Goal: Transaction & Acquisition: Book appointment/travel/reservation

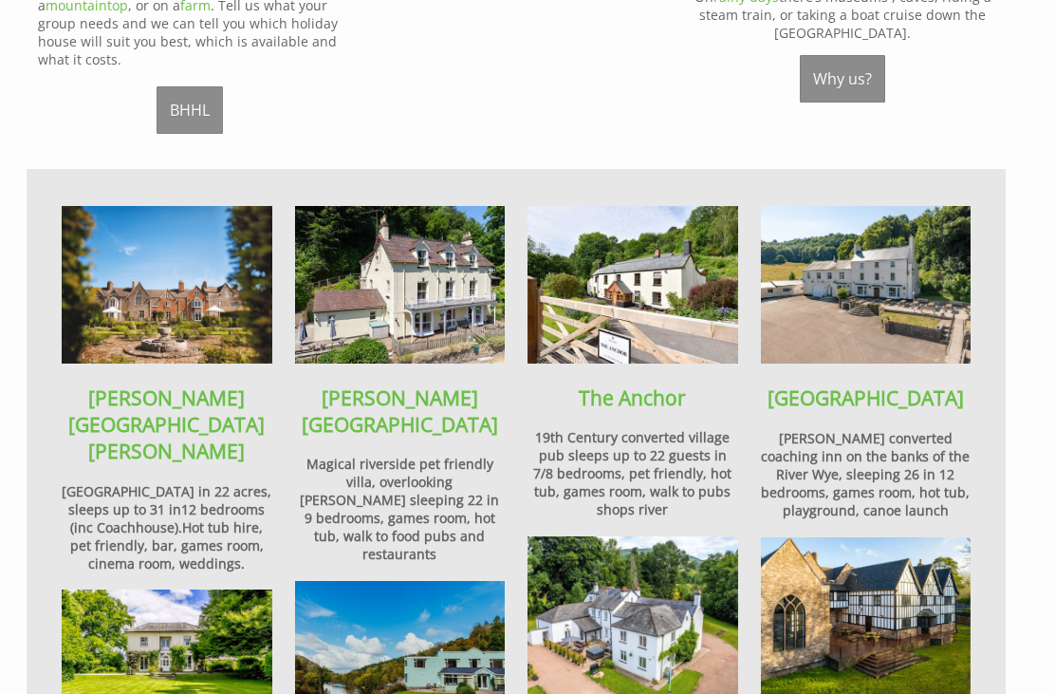
scroll to position [1224, 0]
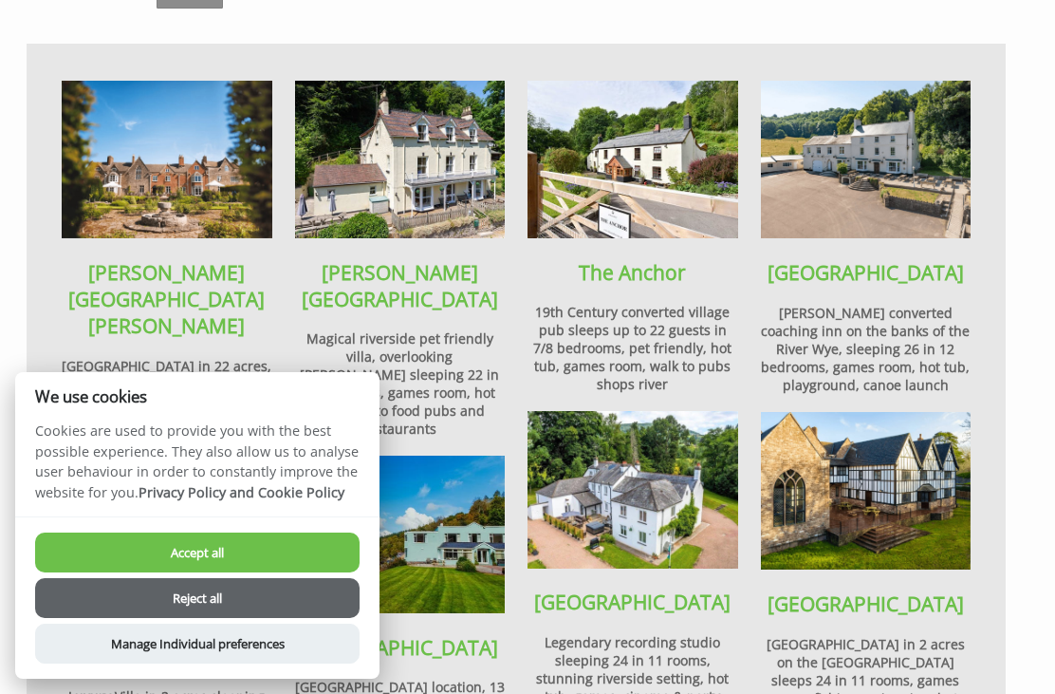
click at [201, 618] on button "Reject all" at bounding box center [197, 598] width 325 height 40
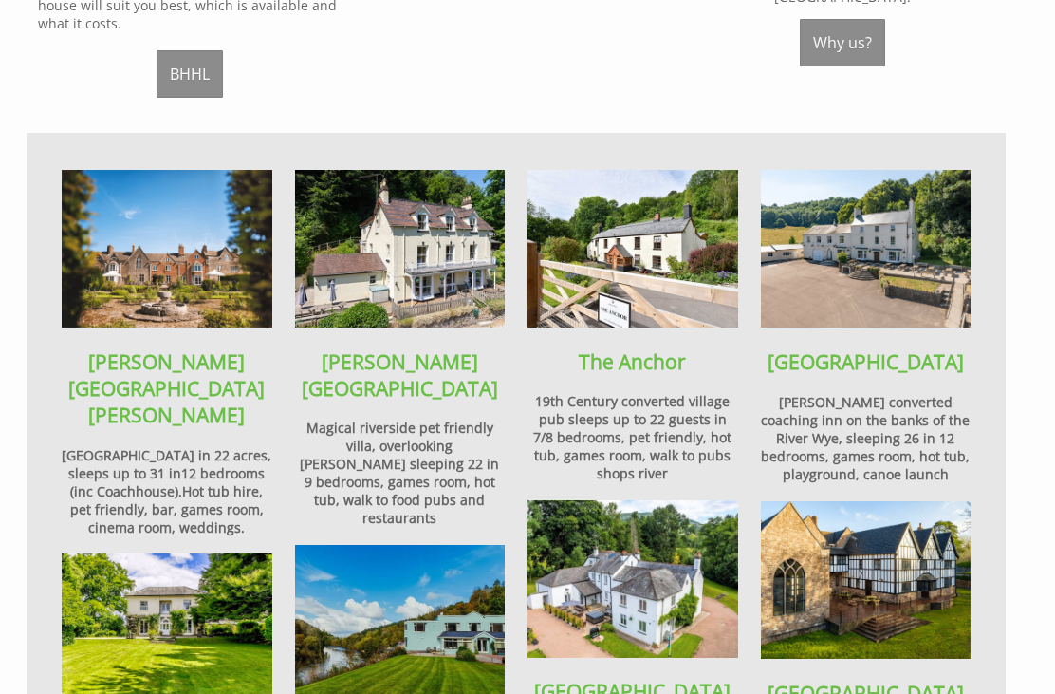
scroll to position [1135, 0]
click at [901, 348] on strong "[GEOGRAPHIC_DATA]" at bounding box center [866, 361] width 196 height 27
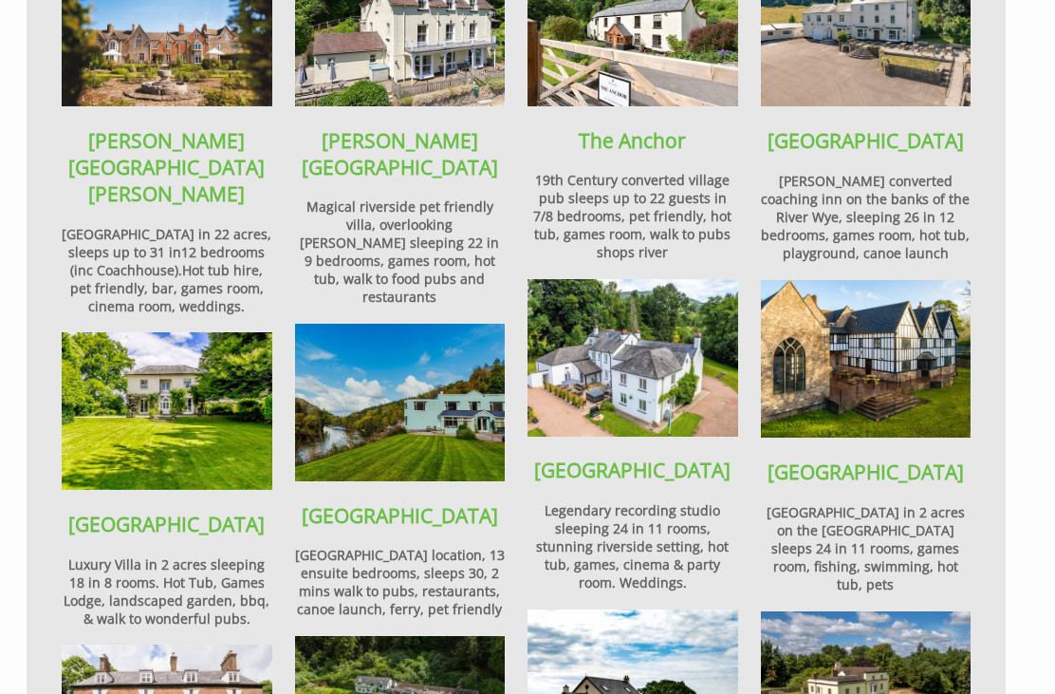
scroll to position [1356, 0]
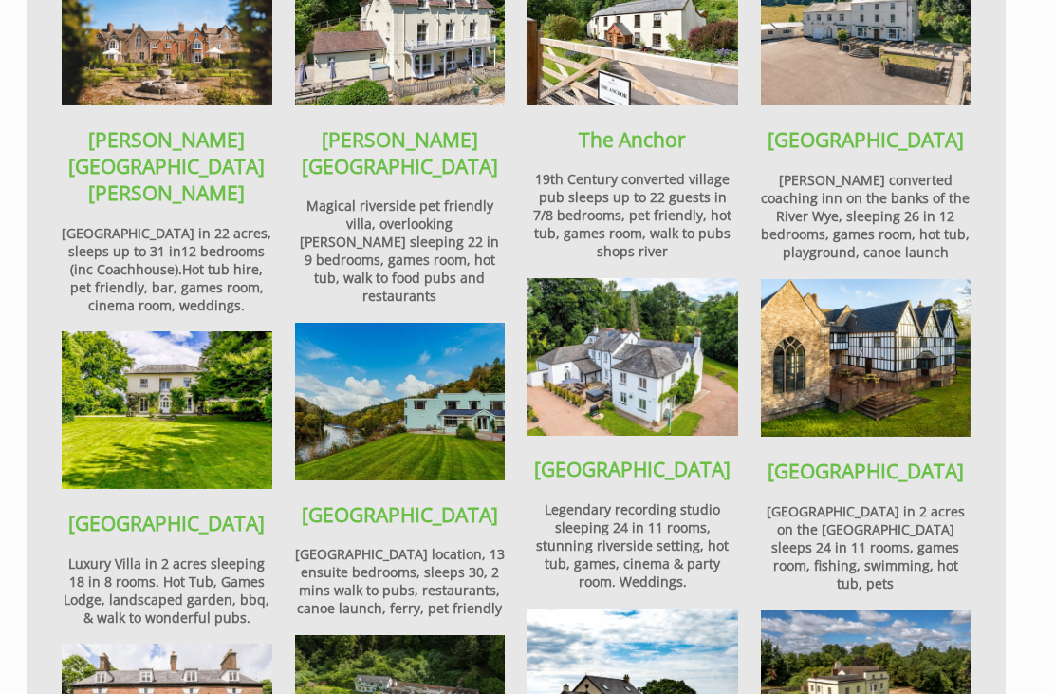
click at [385, 502] on strong "Wye Rapids House" at bounding box center [400, 515] width 196 height 27
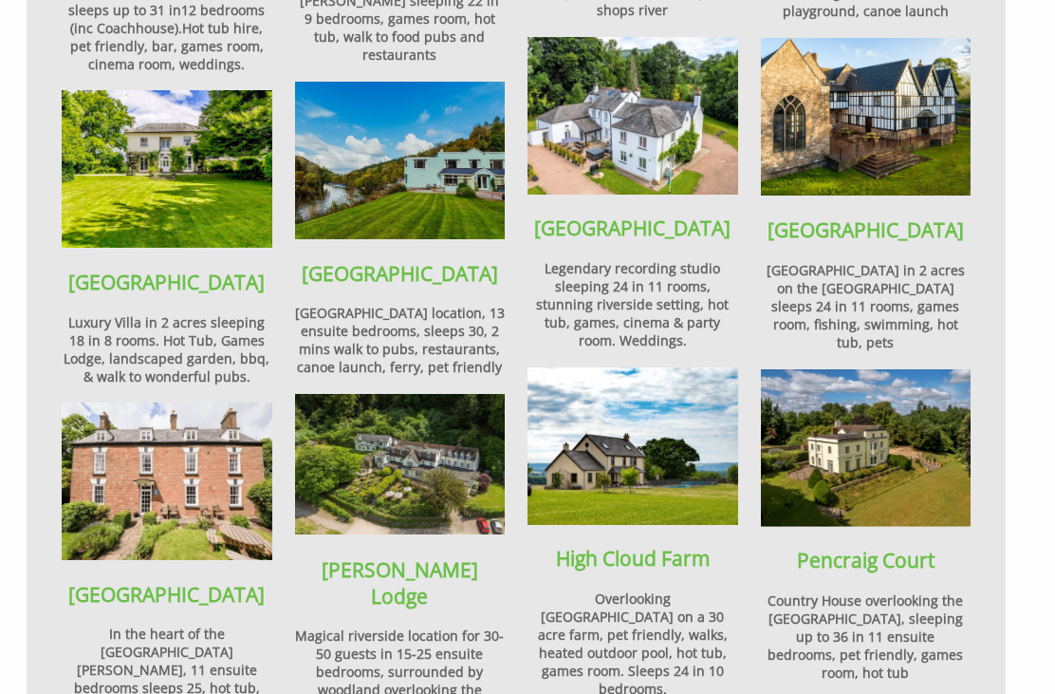
scroll to position [1601, 0]
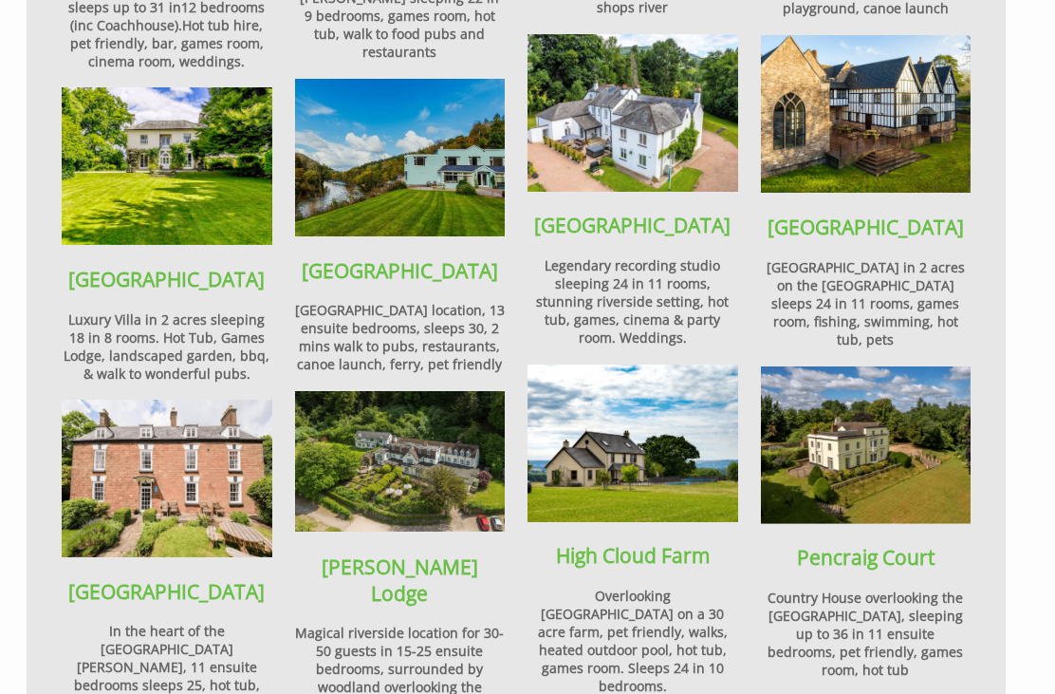
click at [144, 399] on img at bounding box center [167, 478] width 211 height 158
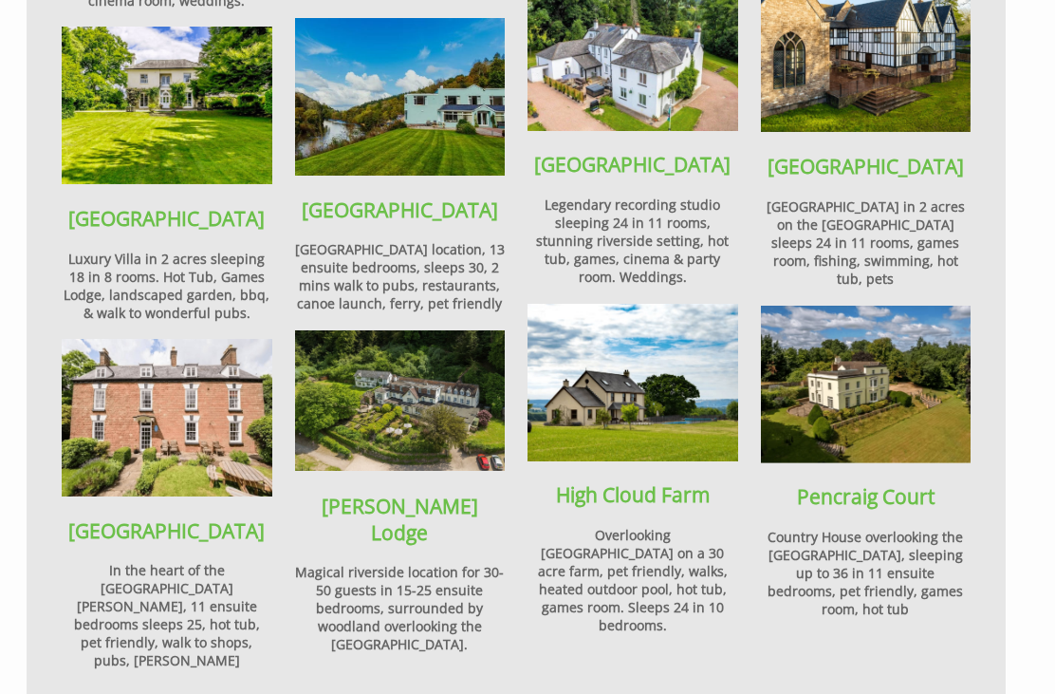
click at [861, 483] on strong "Pencraig Court" at bounding box center [866, 496] width 138 height 27
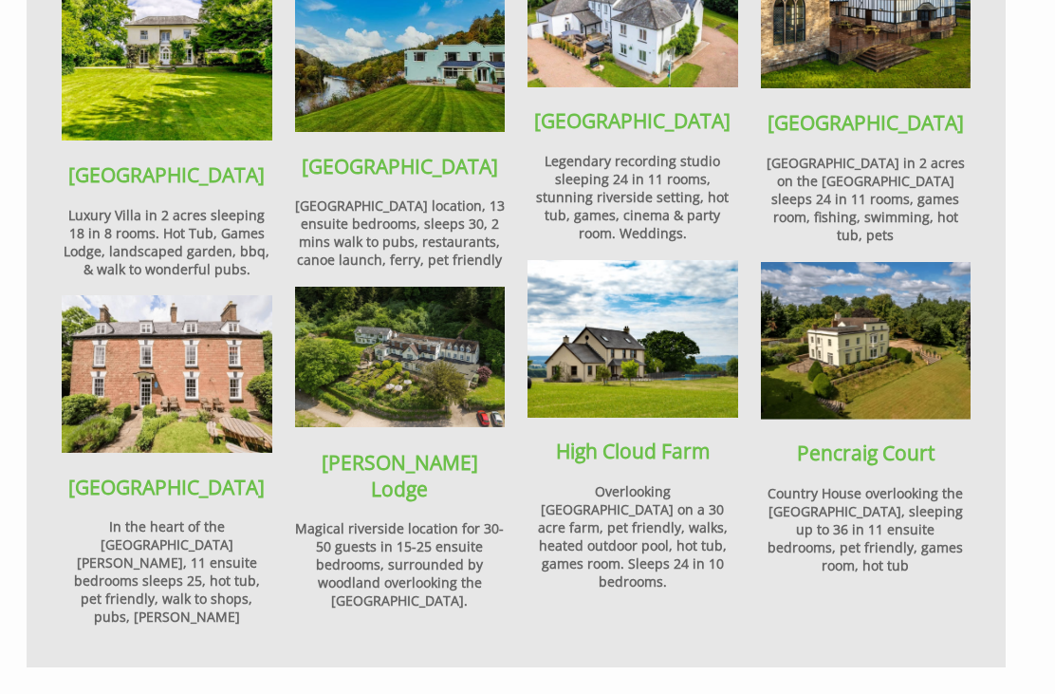
scroll to position [1705, 0]
click at [629, 437] on strong "High Cloud Farm" at bounding box center [633, 450] width 154 height 27
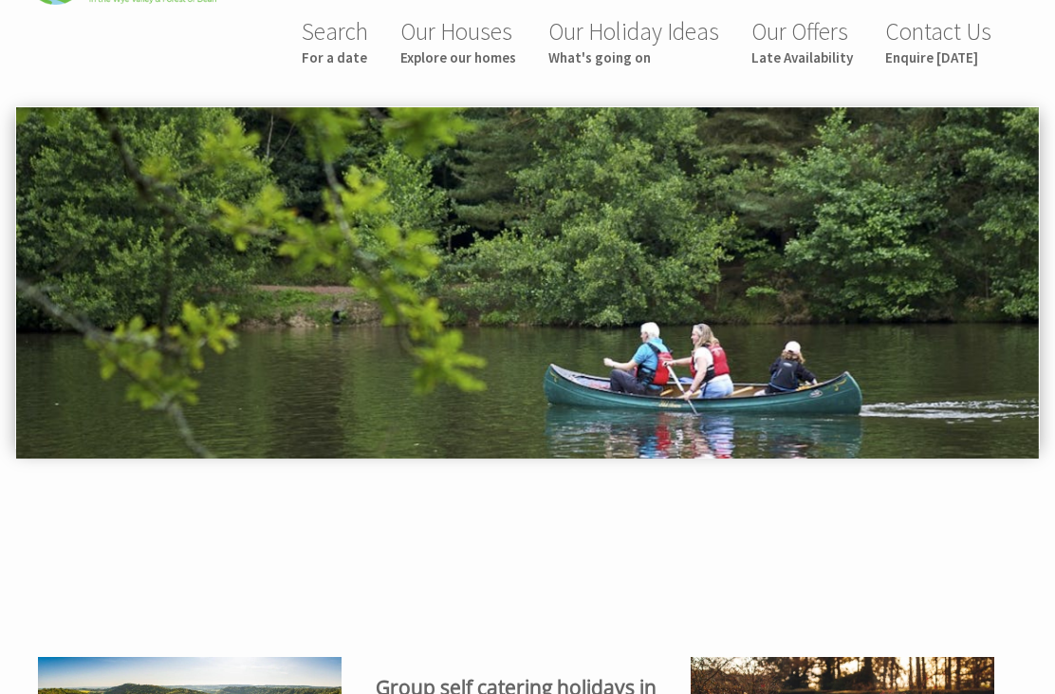
scroll to position [0, 0]
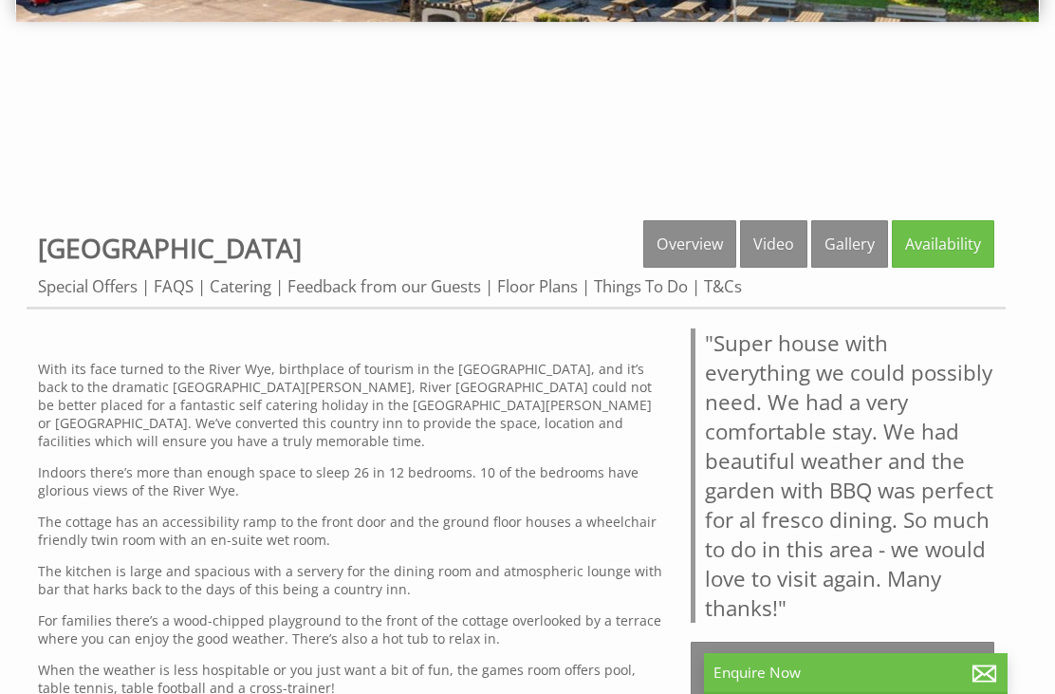
scroll to position [494, 0]
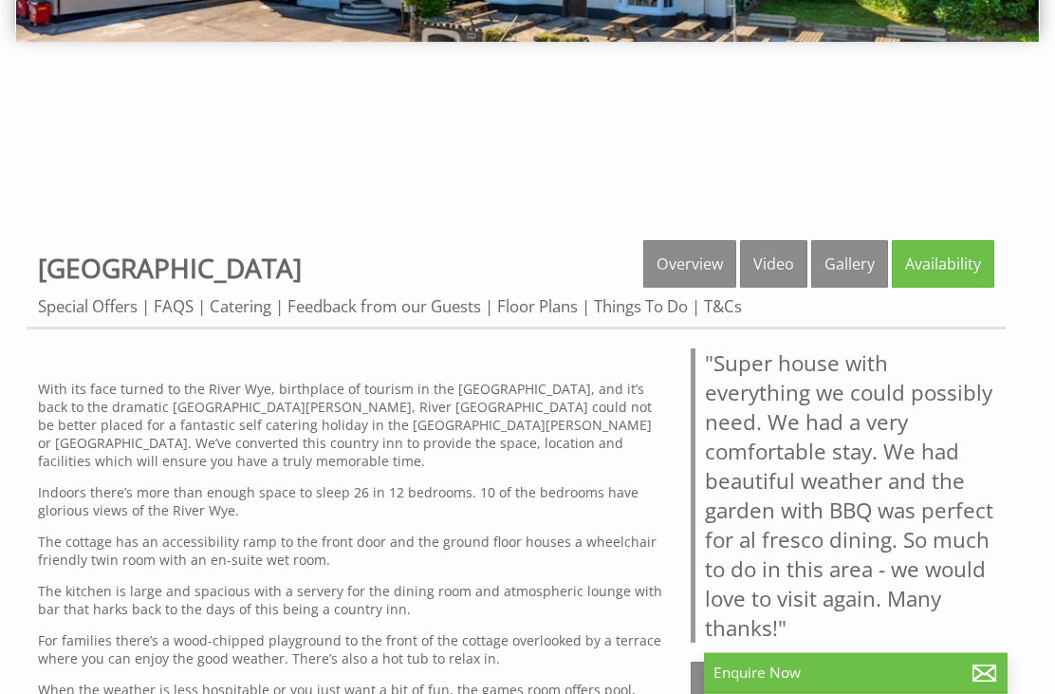
click at [836, 241] on link "Gallery" at bounding box center [849, 264] width 77 height 47
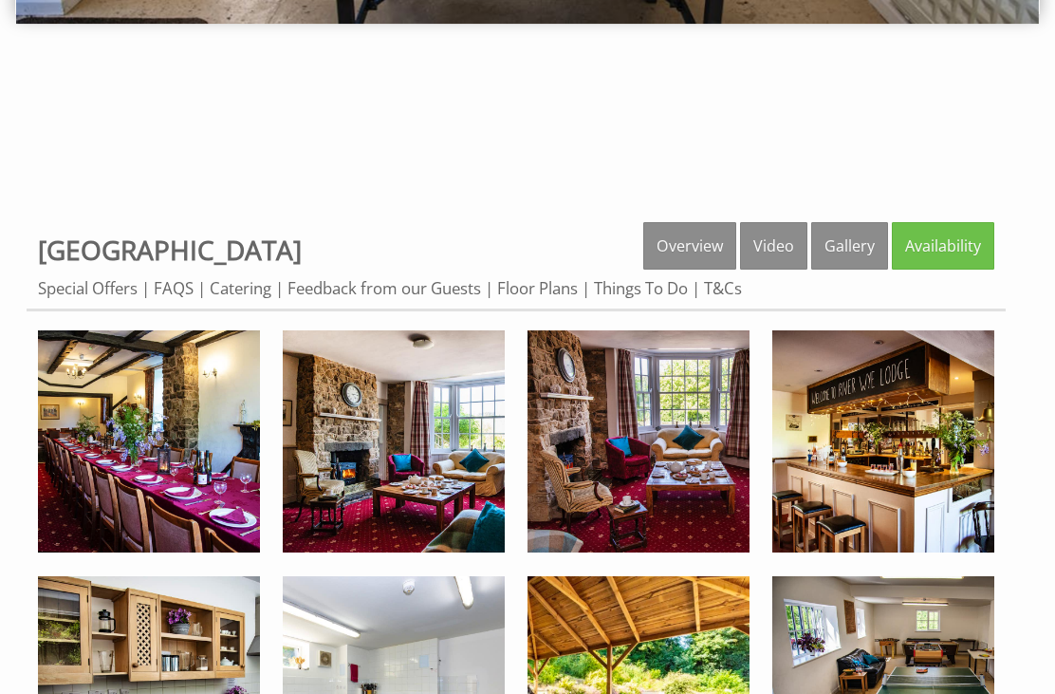
scroll to position [513, 0]
click at [895, 429] on img at bounding box center [883, 441] width 222 height 222
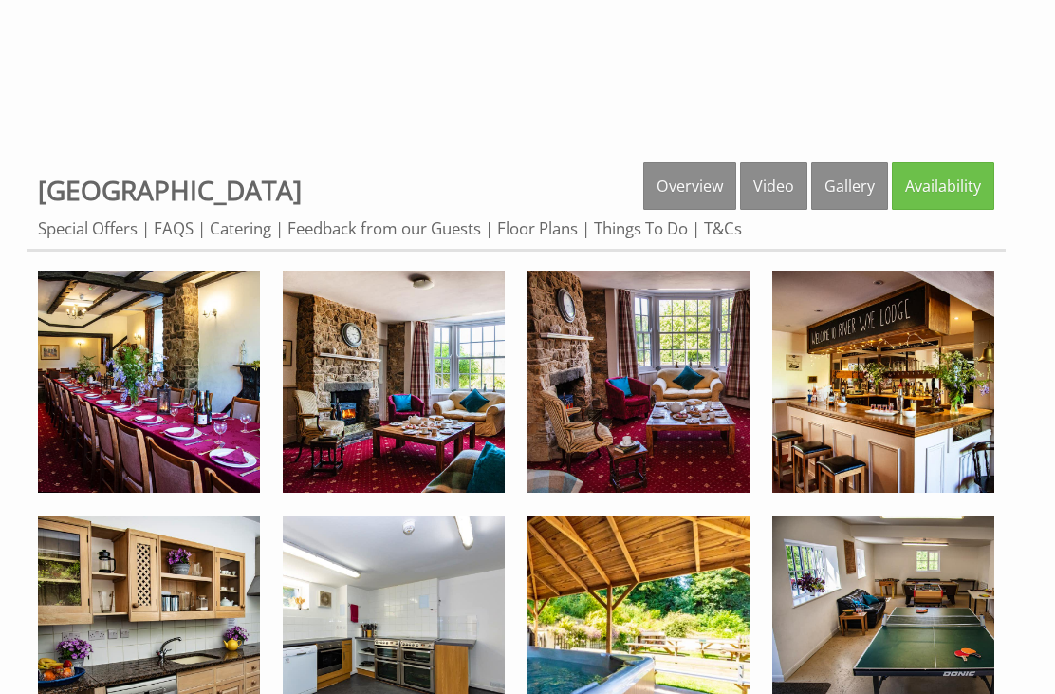
scroll to position [574, 0]
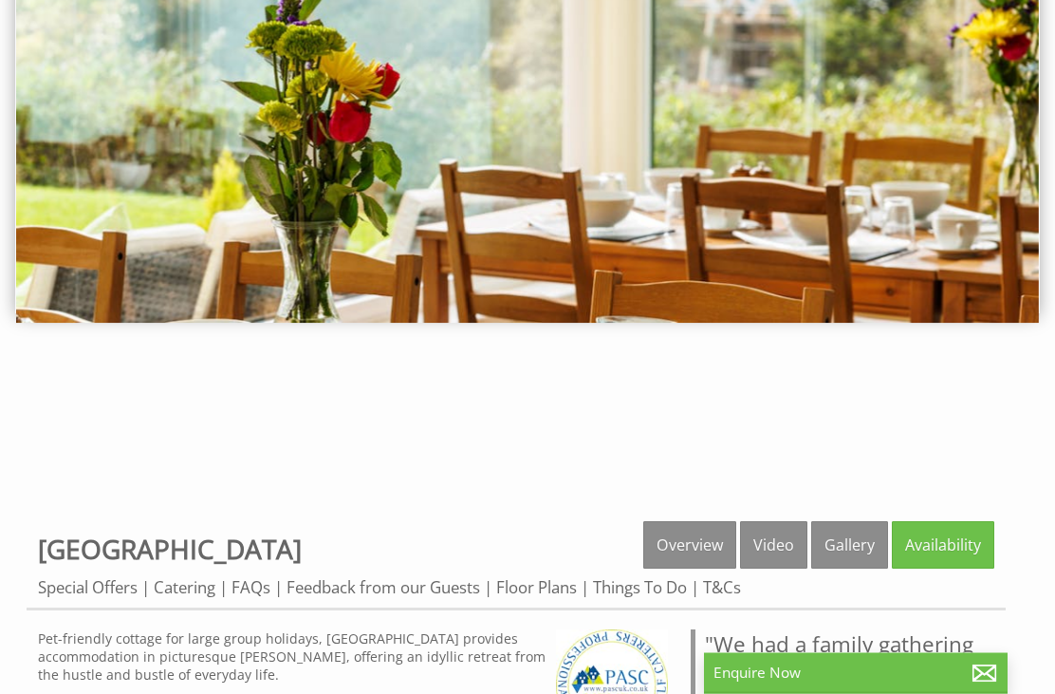
scroll to position [213, 0]
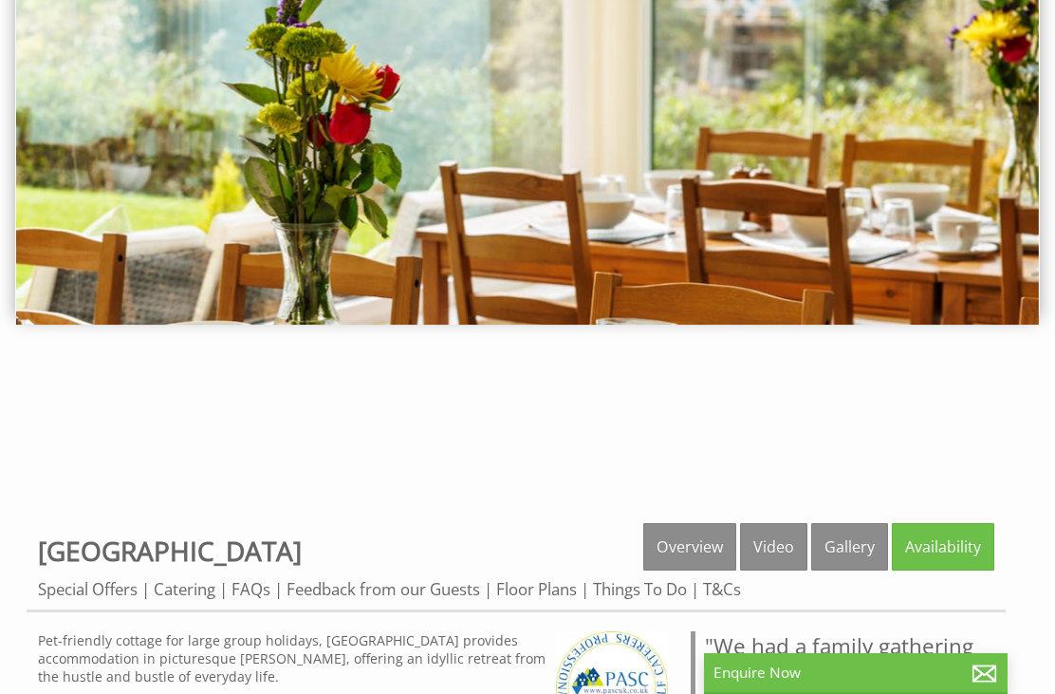
click at [850, 523] on link "Gallery" at bounding box center [849, 546] width 77 height 47
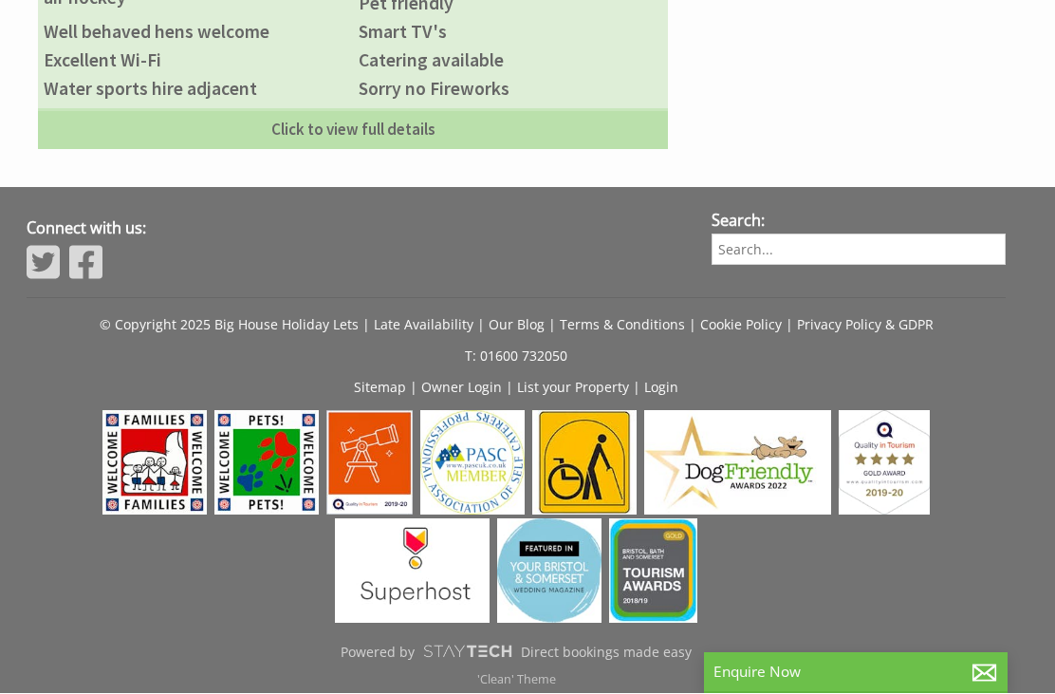
scroll to position [1356, 0]
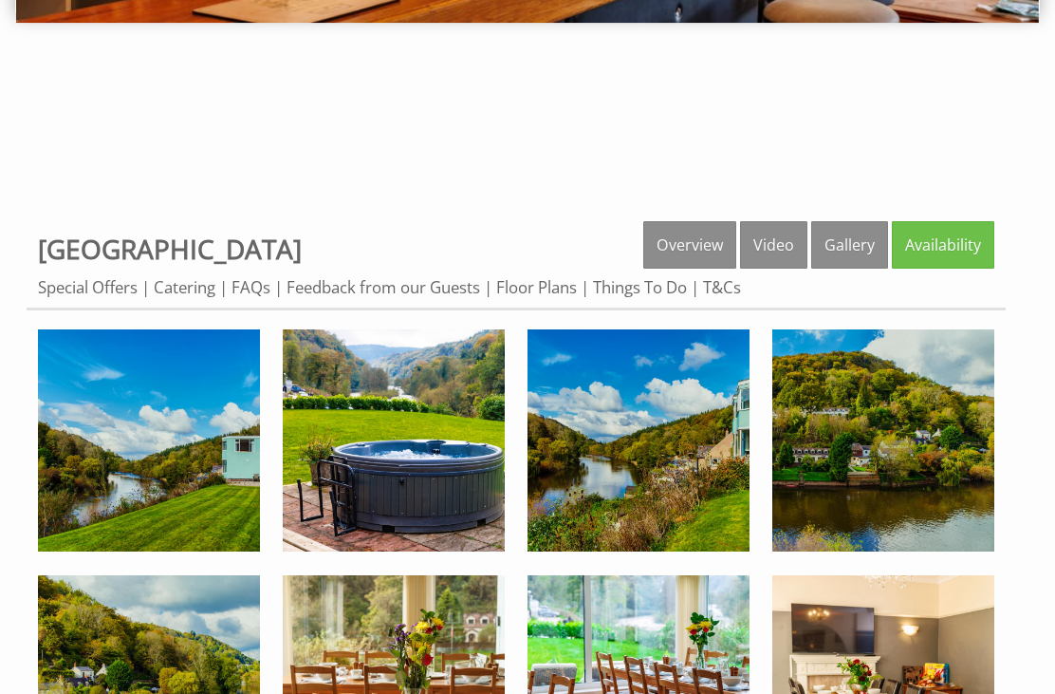
scroll to position [514, 0]
click at [433, 455] on img at bounding box center [394, 440] width 222 height 222
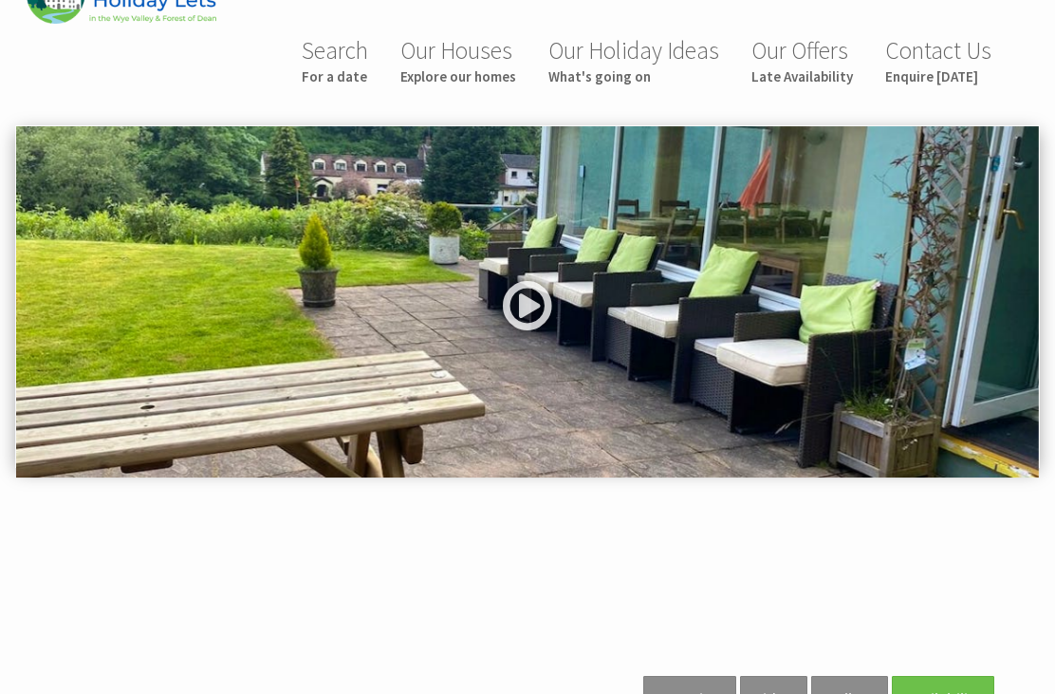
scroll to position [0, 0]
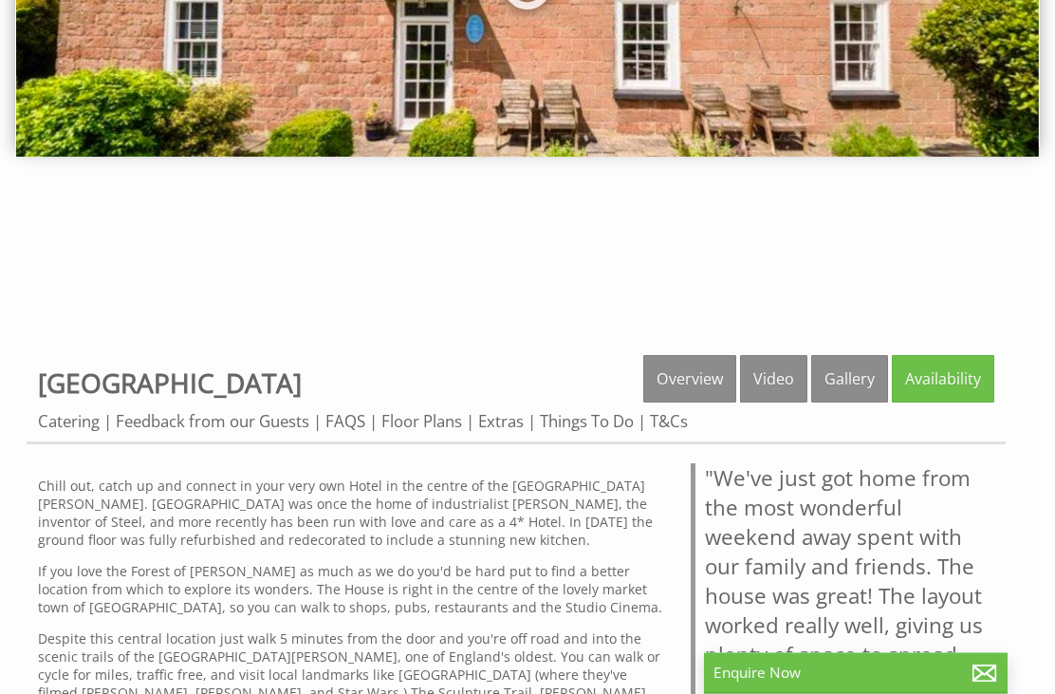
scroll to position [379, 0]
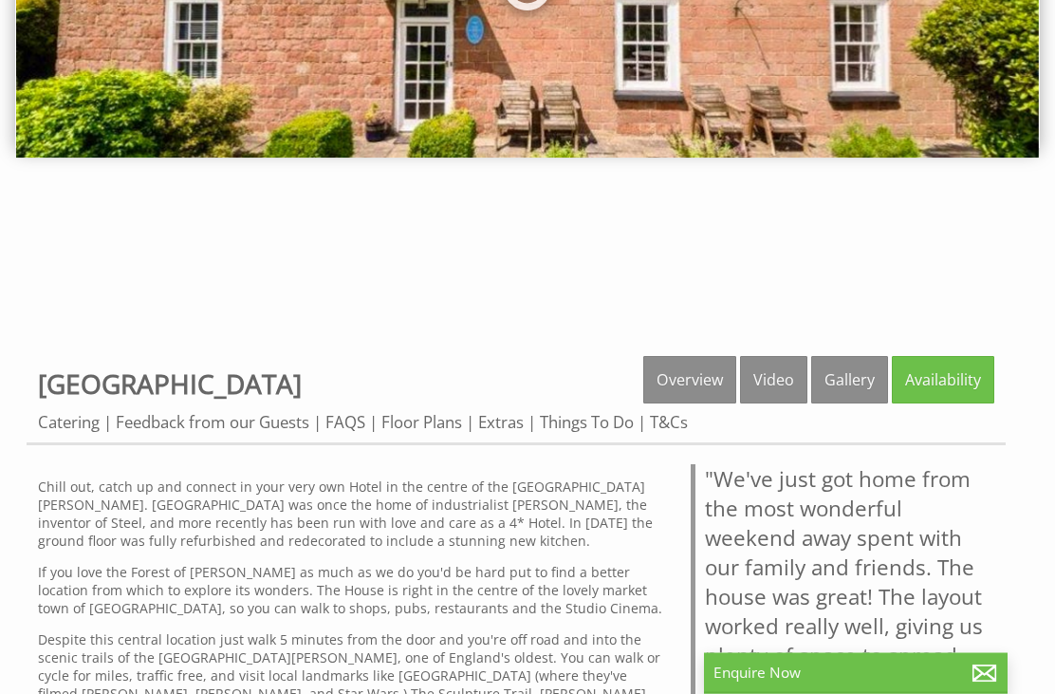
click at [862, 357] on link "Gallery" at bounding box center [849, 380] width 77 height 47
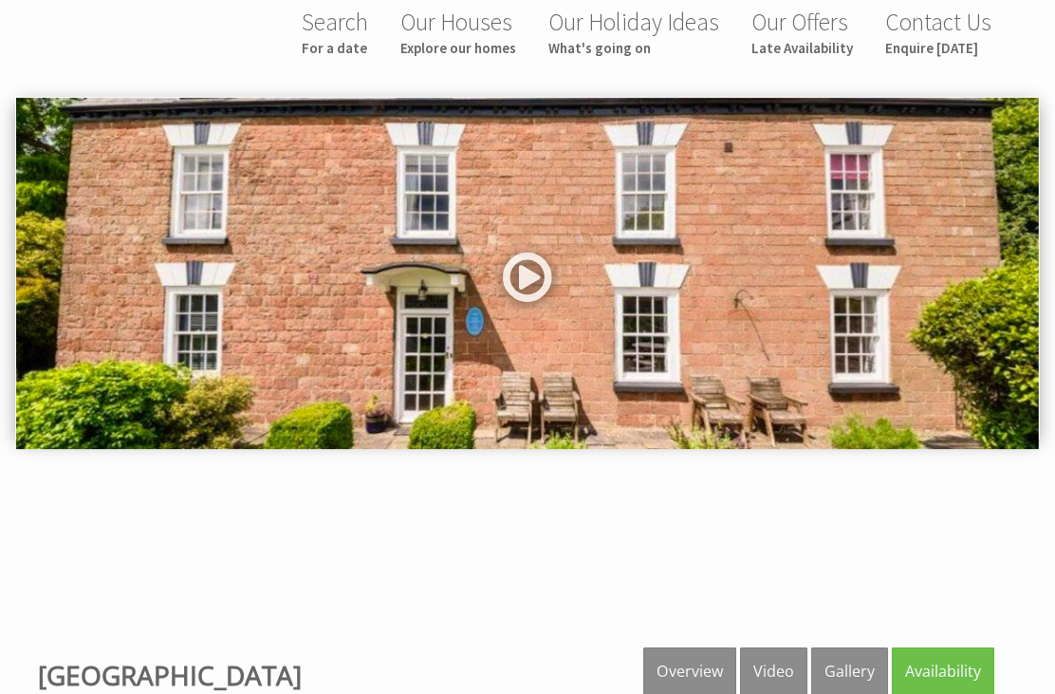
scroll to position [45, 0]
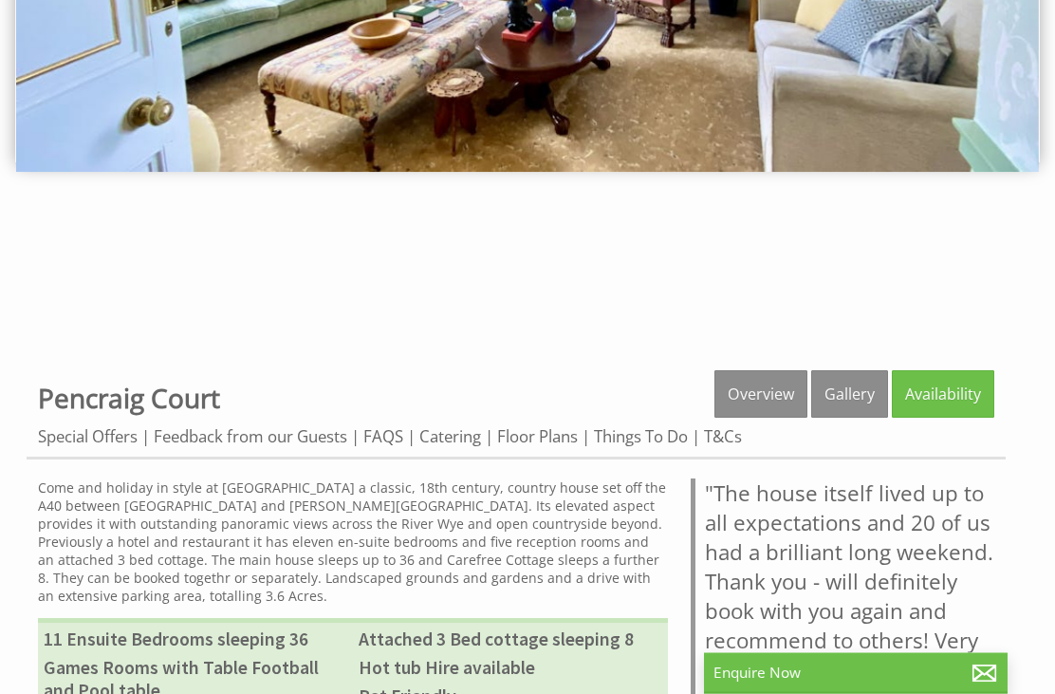
scroll to position [376, 0]
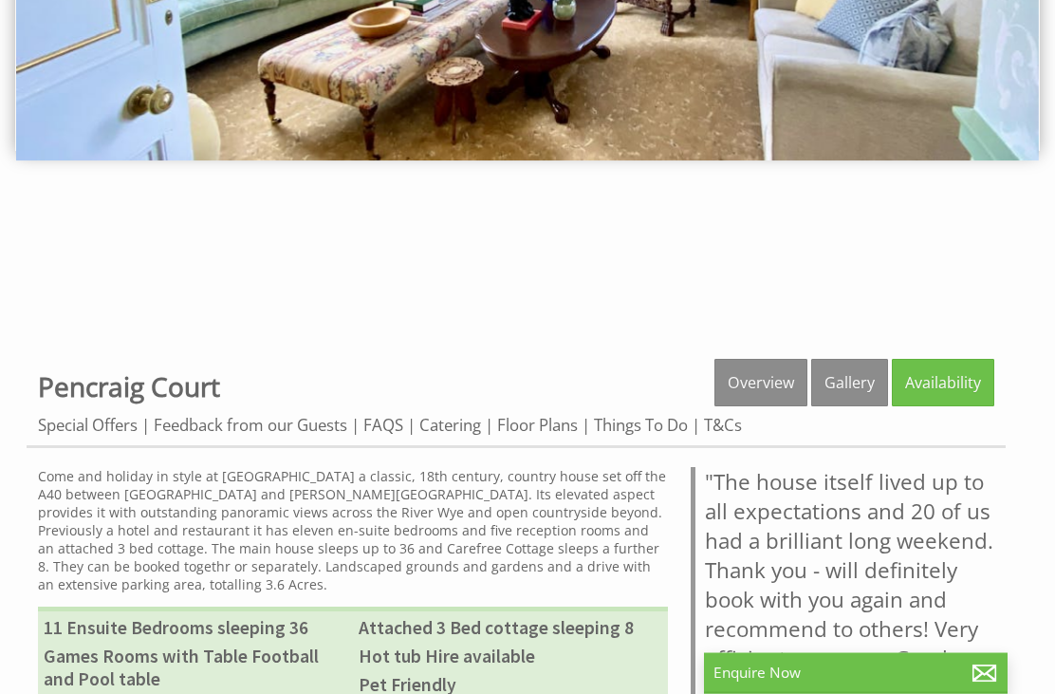
click at [853, 360] on link "Gallery" at bounding box center [849, 383] width 77 height 47
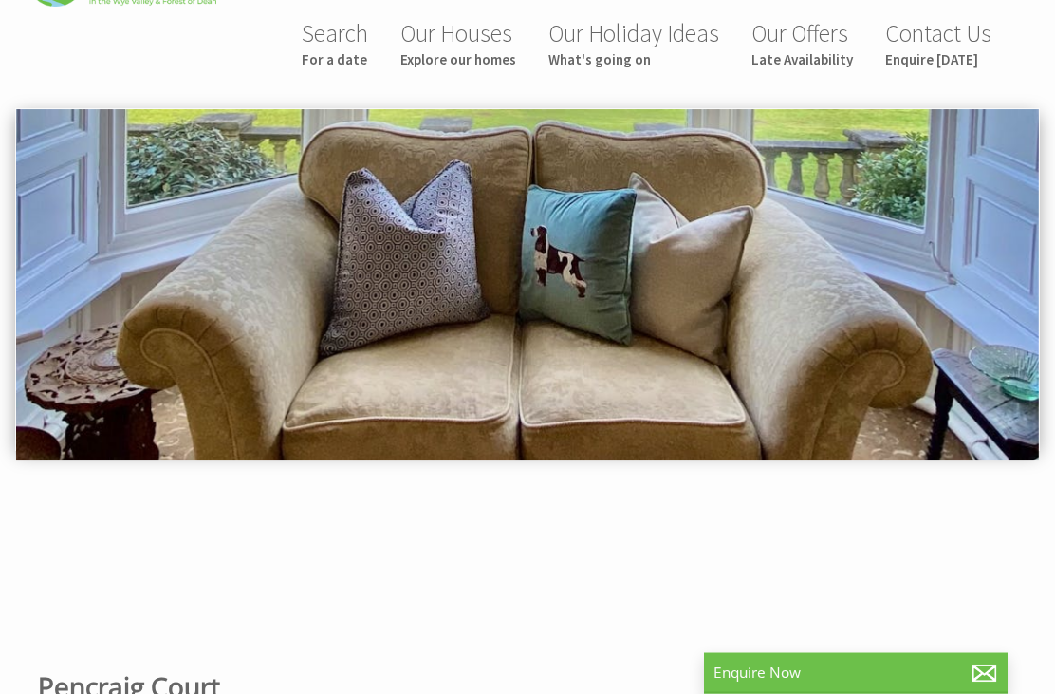
scroll to position [47, 0]
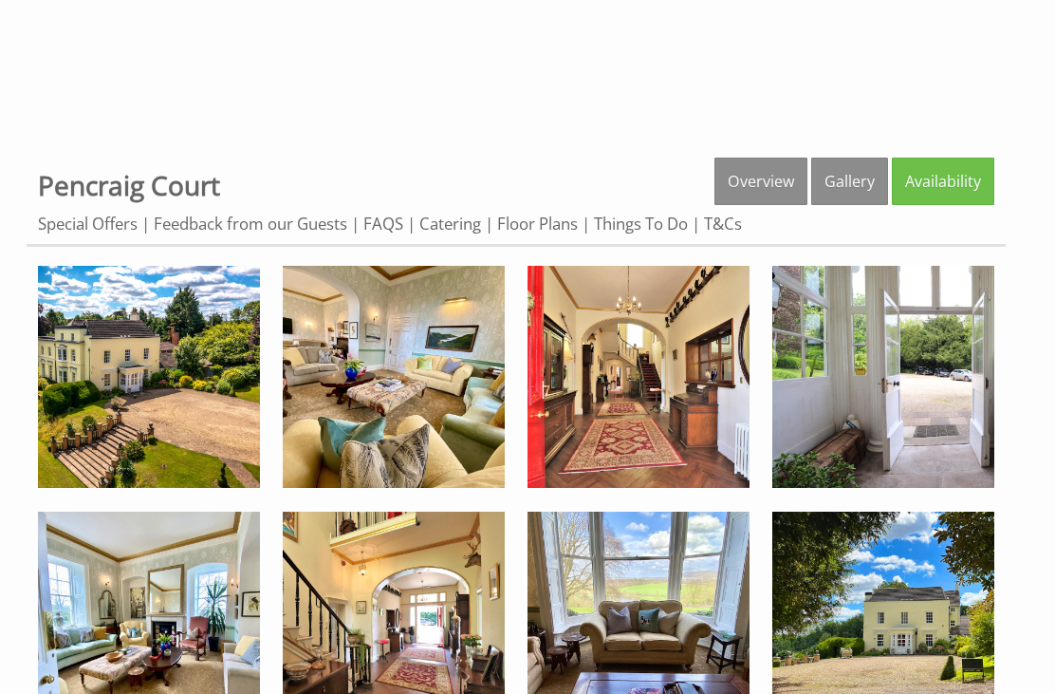
scroll to position [578, 0]
click at [402, 372] on img at bounding box center [394, 377] width 222 height 222
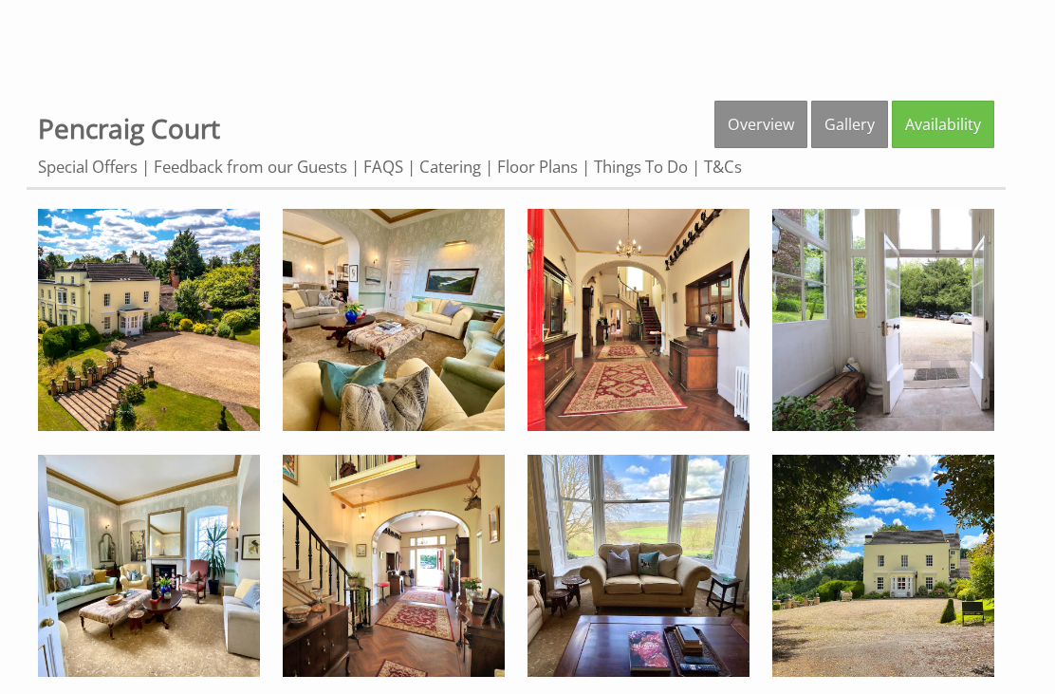
scroll to position [639, 0]
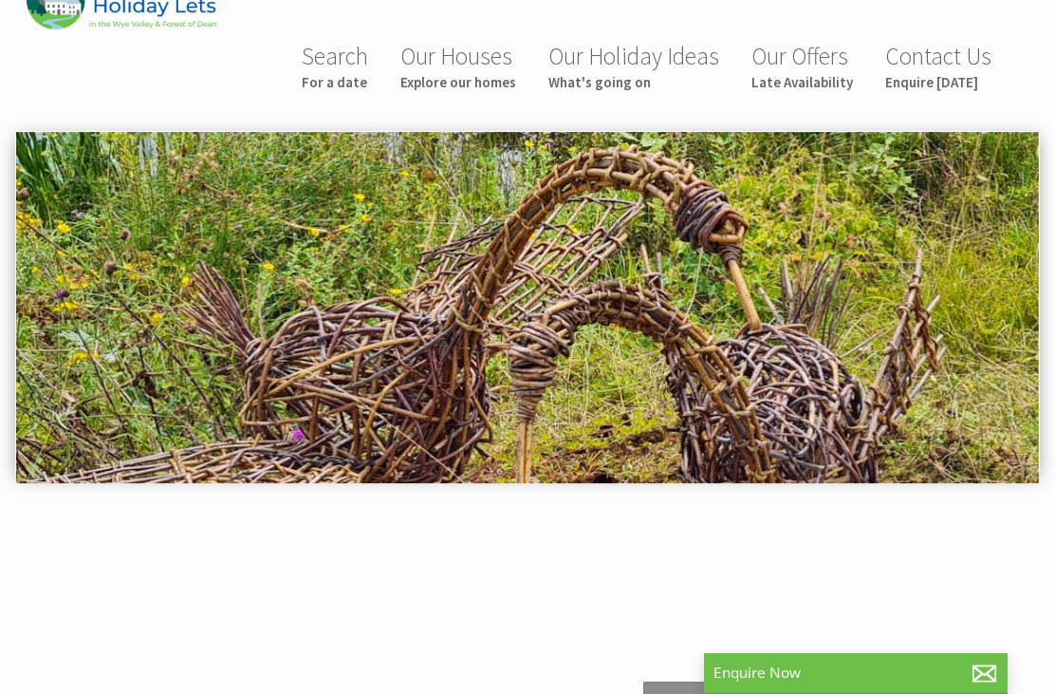
scroll to position [69, 0]
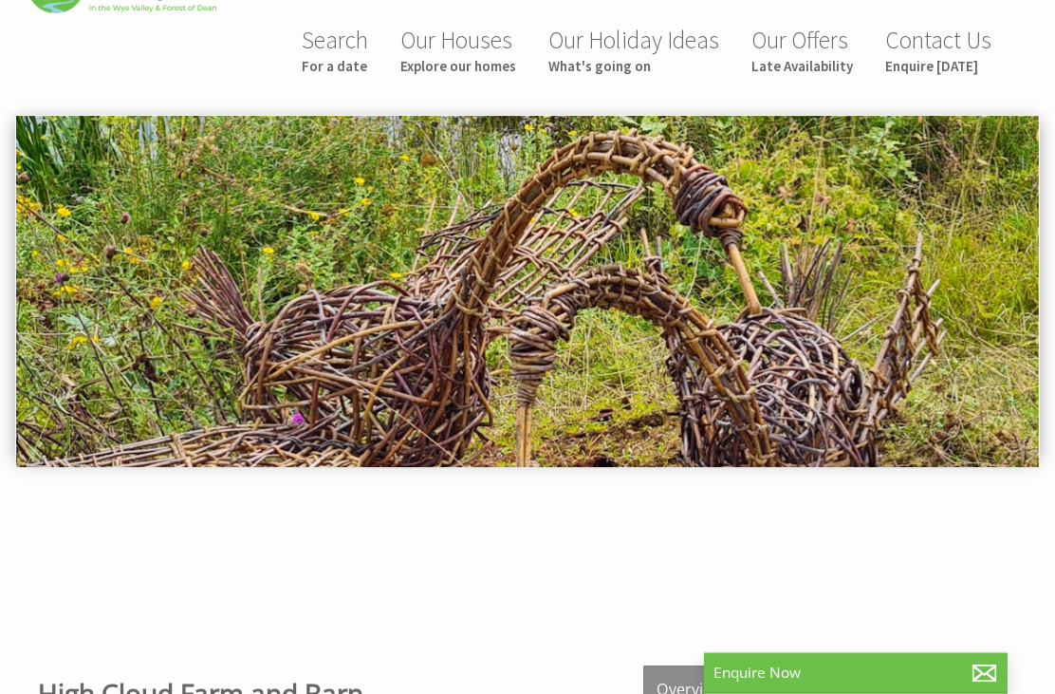
click at [848, 666] on link "Gallery" at bounding box center [849, 689] width 77 height 47
